Goal: Use online tool/utility: Utilize a website feature to perform a specific function

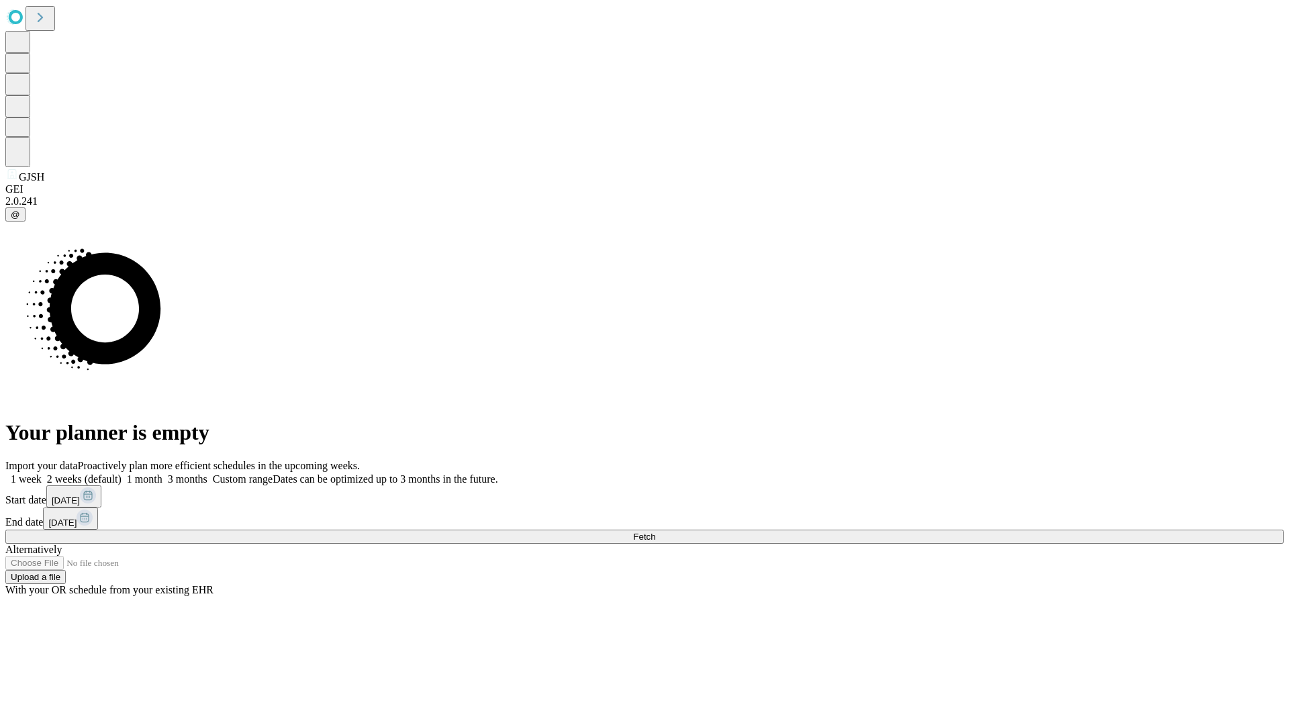
click at [655, 532] on span "Fetch" at bounding box center [644, 537] width 22 height 10
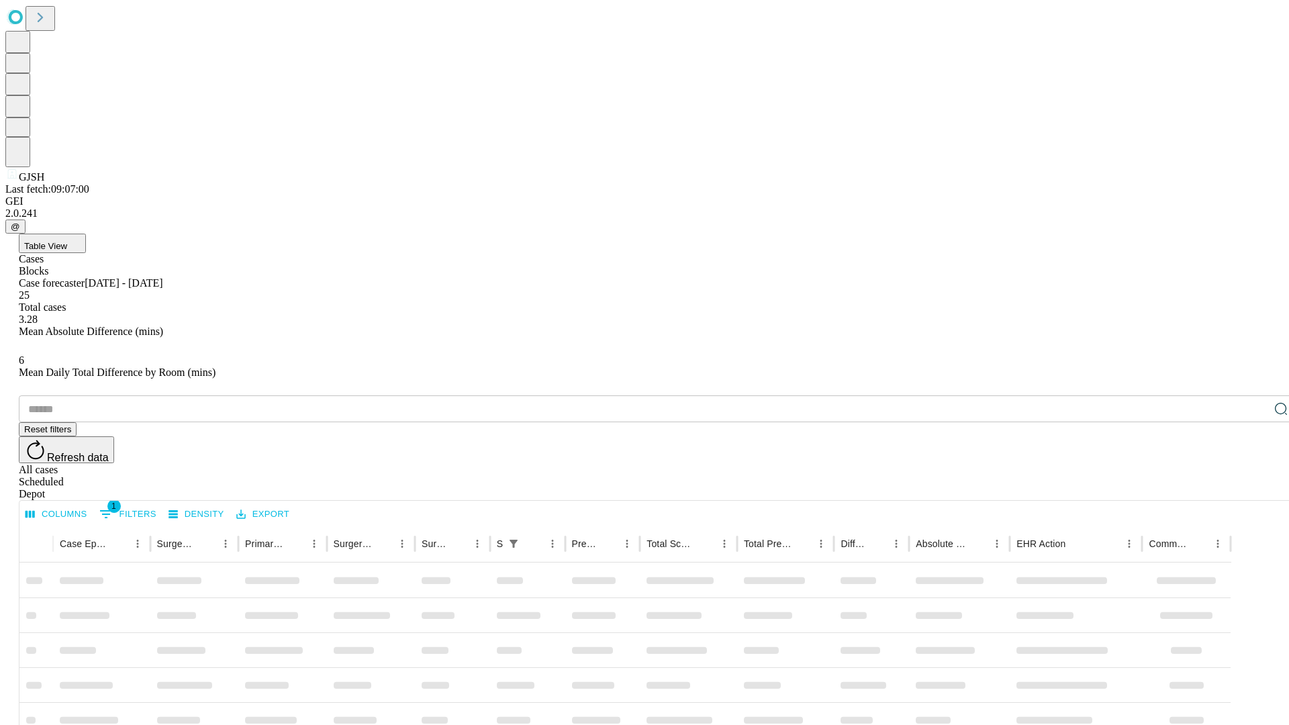
click at [1255, 488] on div "Depot" at bounding box center [658, 494] width 1279 height 12
